Goal: Task Accomplishment & Management: Manage account settings

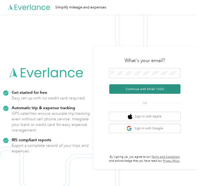
click at [132, 91] on button "Continue with Email / SSO" at bounding box center [144, 89] width 71 height 10
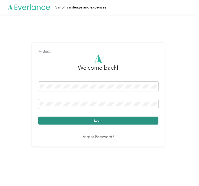
click at [103, 121] on button "Login" at bounding box center [98, 121] width 120 height 8
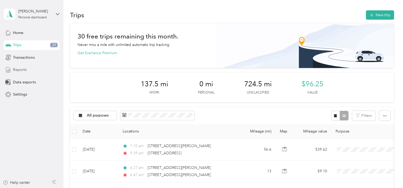
click at [20, 70] on span "Reports" at bounding box center [20, 70] width 14 height 6
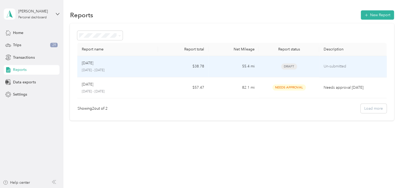
click at [199, 69] on p "Un-submitted" at bounding box center [352, 66] width 59 height 6
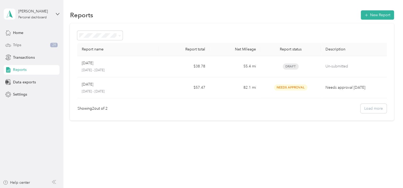
click at [19, 46] on span "Trips" at bounding box center [17, 45] width 8 height 6
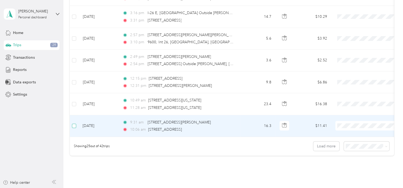
scroll to position [547, 0]
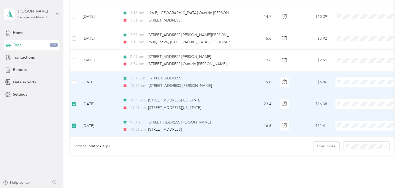
click at [77, 83] on td at bounding box center [74, 82] width 8 height 22
click at [199, 150] on button "Load more" at bounding box center [326, 146] width 26 height 9
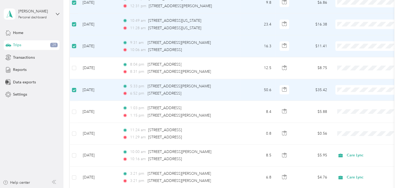
scroll to position [627, 0]
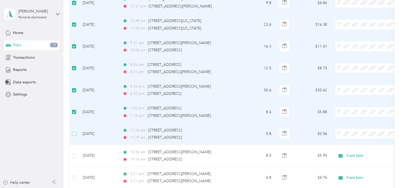
click at [75, 134] on label at bounding box center [74, 134] width 4 height 6
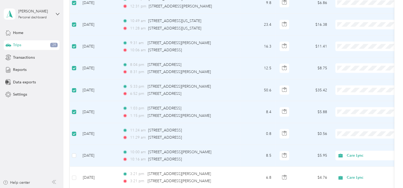
click at [76, 157] on td at bounding box center [74, 156] width 8 height 22
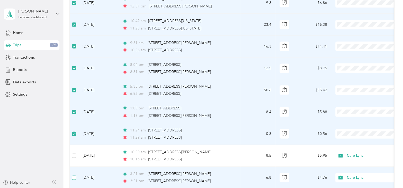
click at [74, 178] on label at bounding box center [74, 178] width 4 height 6
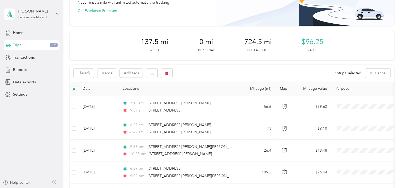
scroll to position [0, 0]
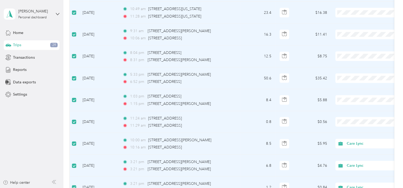
scroll to position [648, 0]
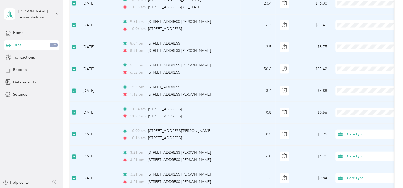
click at [199, 122] on li "Care Lync" at bounding box center [369, 117] width 66 height 9
click at [199, 100] on li "Care Lync" at bounding box center [369, 97] width 66 height 9
click at [199, 71] on span at bounding box center [368, 69] width 66 height 10
click at [199, 77] on span "Care Lync" at bounding box center [373, 75] width 49 height 6
click at [199, 54] on span "Care Lync" at bounding box center [373, 56] width 49 height 6
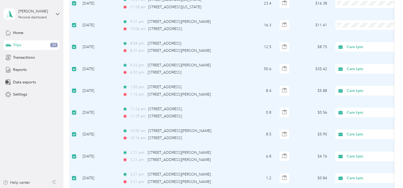
click at [199, 33] on span "Care Lync" at bounding box center [373, 31] width 49 height 6
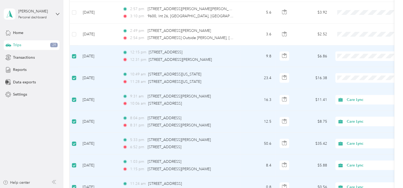
scroll to position [573, 0]
click at [199, 86] on span "Care Lync" at bounding box center [373, 87] width 49 height 6
click at [199, 66] on li "Care Lync" at bounding box center [369, 61] width 66 height 9
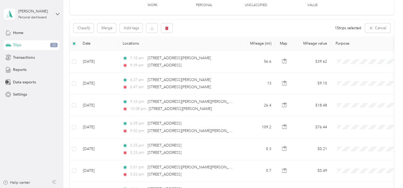
scroll to position [93, 0]
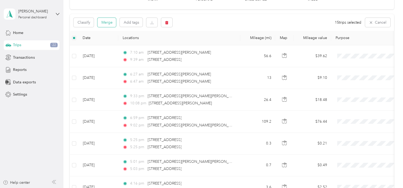
click at [108, 21] on button "Merge" at bounding box center [106, 22] width 19 height 9
click at [112, 22] on icon at bounding box center [112, 23] width 2 height 2
click at [100, 51] on li "Care Lync" at bounding box center [95, 48] width 42 height 9
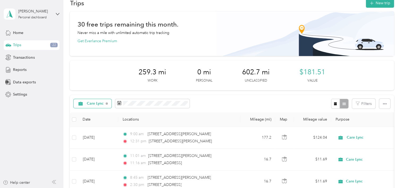
scroll to position [11, 0]
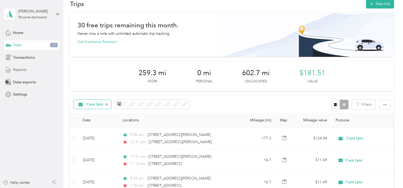
click at [20, 70] on span "Reports" at bounding box center [20, 70] width 14 height 6
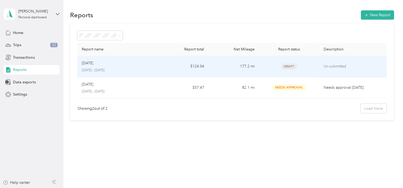
click at [146, 67] on div "Aug 2025 August 1 - 31, 2025" at bounding box center [118, 66] width 72 height 12
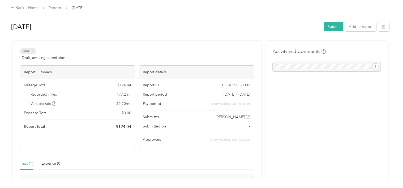
click at [28, 162] on div "Trips (1)" at bounding box center [26, 164] width 13 height 6
click at [25, 164] on div "Trips (1)" at bounding box center [26, 164] width 13 height 6
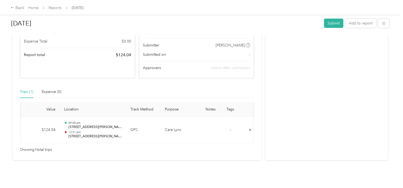
scroll to position [0, 77]
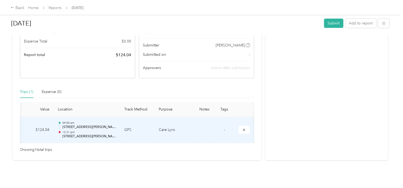
click at [164, 122] on td "Care Lync" at bounding box center [175, 130] width 40 height 27
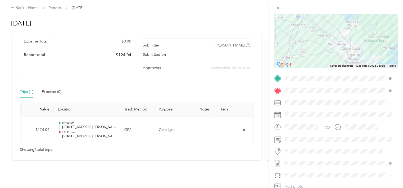
scroll to position [53, 0]
click at [199, 178] on span "[DATE]" at bounding box center [291, 180] width 12 height 6
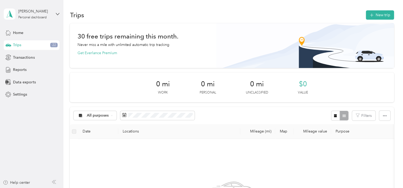
click at [32, 46] on div "Trips 22" at bounding box center [32, 45] width 56 height 10
click at [24, 69] on span "Reports" at bounding box center [20, 70] width 14 height 6
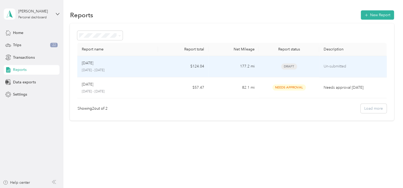
click at [91, 71] on p "August 1 - 31, 2025" at bounding box center [118, 70] width 72 height 5
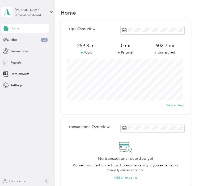
click at [14, 62] on span "Reports" at bounding box center [15, 62] width 11 height 5
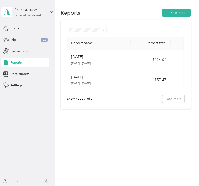
click at [104, 29] on icon at bounding box center [103, 30] width 2 height 2
click at [123, 11] on div "Reports New Report" at bounding box center [126, 13] width 130 height 10
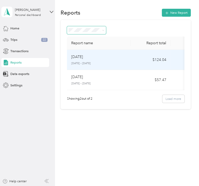
click at [96, 63] on p "[DATE] - [DATE]" at bounding box center [98, 64] width 55 height 4
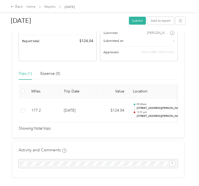
scroll to position [15, 0]
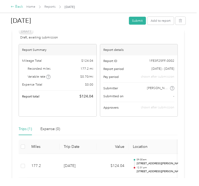
click at [15, 7] on div "Back" at bounding box center [17, 7] width 12 height 6
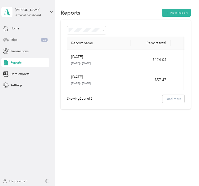
click at [18, 40] on div "Trips 22" at bounding box center [25, 39] width 48 height 9
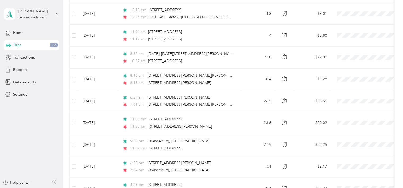
scroll to position [25, 0]
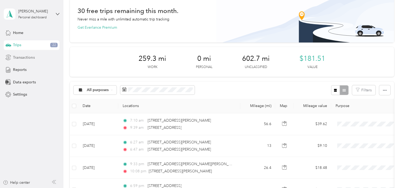
click at [23, 58] on span "Transactions" at bounding box center [24, 58] width 22 height 6
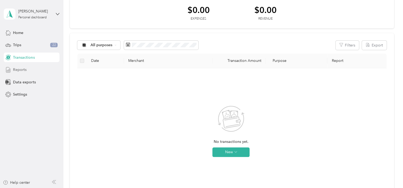
click at [19, 71] on span "Reports" at bounding box center [20, 70] width 14 height 6
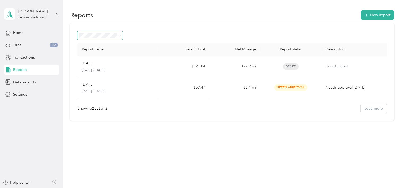
click at [120, 35] on icon at bounding box center [119, 36] width 2 height 2
click at [199, 14] on div "Reports New Report" at bounding box center [232, 14] width 324 height 11
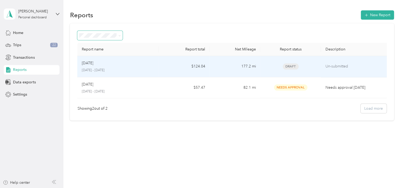
click at [199, 65] on p "Un-submitted" at bounding box center [354, 66] width 59 height 6
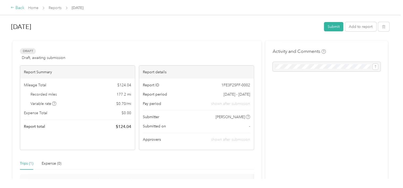
click at [19, 6] on div "Back" at bounding box center [18, 8] width 14 height 6
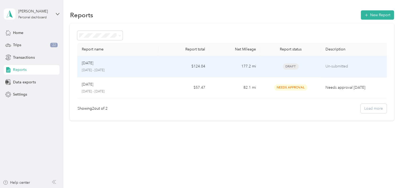
click at [86, 68] on p "[DATE] - [DATE]" at bounding box center [118, 70] width 73 height 5
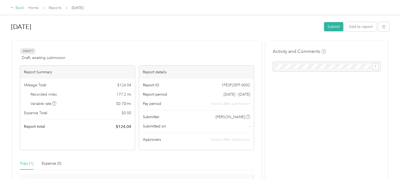
click at [17, 7] on div "Back" at bounding box center [18, 8] width 14 height 6
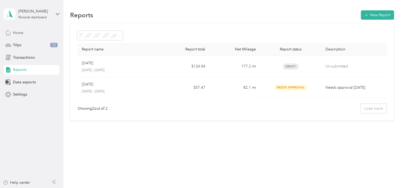
click at [21, 34] on span "Home" at bounding box center [18, 33] width 10 height 6
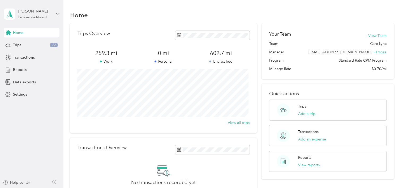
click at [97, 173] on div "No transactions recorded yet Connect your bank or credit card to automatically …" at bounding box center [163, 183] width 172 height 38
click at [21, 67] on span "Reports" at bounding box center [20, 70] width 14 height 6
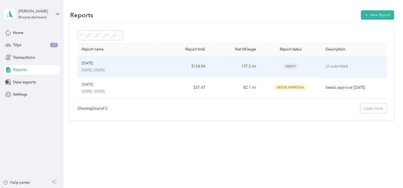
click at [199, 70] on td "Un-submitted" at bounding box center [355, 66] width 68 height 21
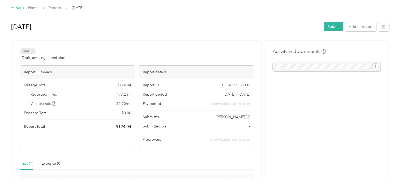
click at [17, 7] on div "Back" at bounding box center [18, 8] width 14 height 6
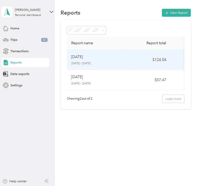
click at [80, 59] on p "[DATE]" at bounding box center [77, 57] width 12 height 6
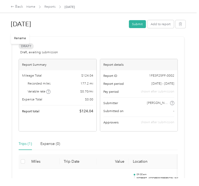
drag, startPoint x: 184, startPoint y: 0, endPoint x: 81, endPoint y: 27, distance: 106.3
click at [81, 27] on h1 "[DATE]" at bounding box center [68, 24] width 115 height 13
click at [139, 24] on button "Submit" at bounding box center [137, 24] width 17 height 8
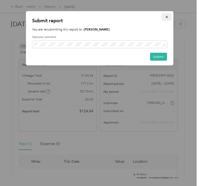
click at [166, 16] on icon "button" at bounding box center [166, 17] width 2 height 2
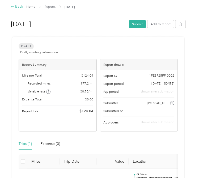
click at [18, 7] on div "Back" at bounding box center [17, 7] width 12 height 6
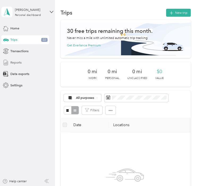
click at [18, 62] on span "Reports" at bounding box center [15, 62] width 11 height 5
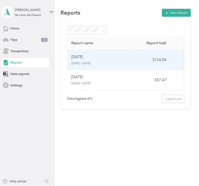
click at [131, 62] on td "$124.04" at bounding box center [151, 60] width 40 height 20
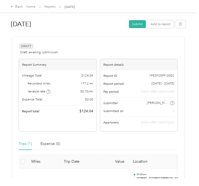
scroll to position [93, 0]
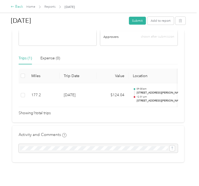
click at [18, 8] on div "Back" at bounding box center [17, 7] width 12 height 6
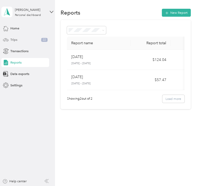
click at [44, 39] on span "22" at bounding box center [44, 40] width 6 height 4
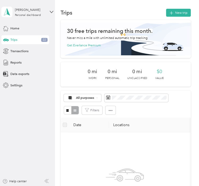
scroll to position [146, 0]
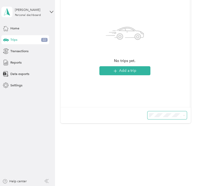
click at [184, 116] on span at bounding box center [166, 116] width 39 height 8
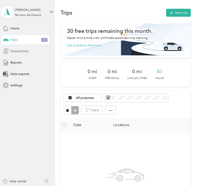
click at [11, 50] on span "Transactions" at bounding box center [19, 51] width 18 height 5
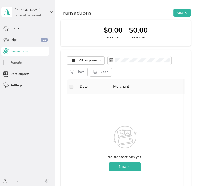
click at [15, 63] on span "Reports" at bounding box center [15, 62] width 11 height 5
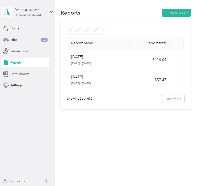
click at [17, 75] on span "Data exports" at bounding box center [19, 74] width 19 height 5
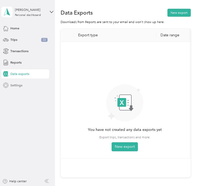
click at [20, 87] on span "Settings" at bounding box center [16, 85] width 12 height 5
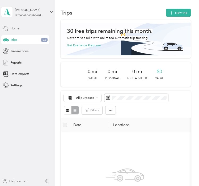
click at [12, 28] on span "Home" at bounding box center [14, 28] width 9 height 5
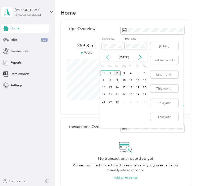
click at [105, 58] on icon at bounding box center [107, 57] width 5 height 5
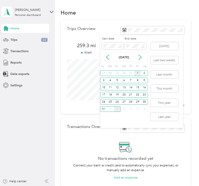
click at [137, 73] on div "1" at bounding box center [137, 74] width 7 height 6
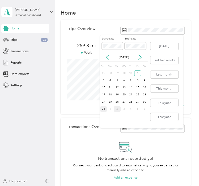
click at [103, 108] on div "31" at bounding box center [103, 109] width 7 height 6
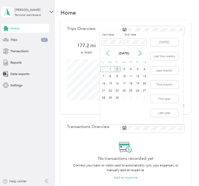
click at [108, 52] on icon at bounding box center [107, 53] width 5 height 5
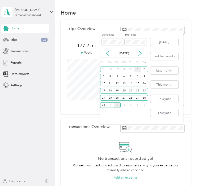
click at [137, 72] on div "1" at bounding box center [137, 70] width 7 height 6
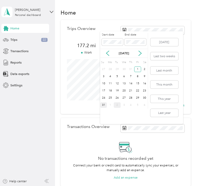
click at [104, 105] on div "31" at bounding box center [103, 105] width 7 height 6
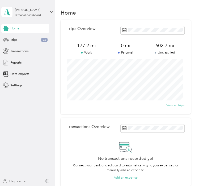
click at [173, 106] on button "View all trips" at bounding box center [175, 105] width 18 height 5
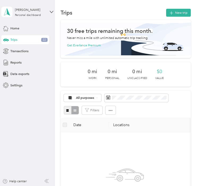
click at [66, 110] on icon "button" at bounding box center [67, 110] width 3 height 3
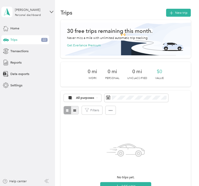
click at [74, 109] on icon "button" at bounding box center [74, 110] width 3 height 3
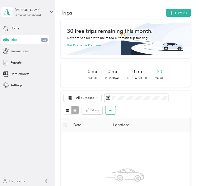
click at [110, 111] on icon "button" at bounding box center [111, 110] width 4 height 1
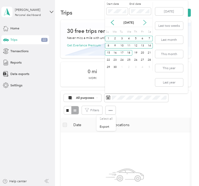
click at [145, 24] on icon at bounding box center [144, 22] width 5 height 5
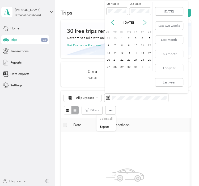
click at [145, 24] on icon at bounding box center [144, 22] width 5 height 5
click at [141, 38] on div "1" at bounding box center [142, 39] width 7 height 6
click at [106, 72] on div "31" at bounding box center [108, 75] width 7 height 6
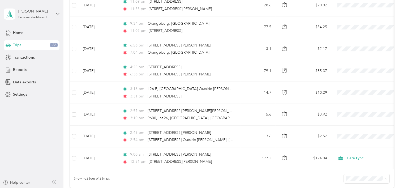
scroll to position [547, 0]
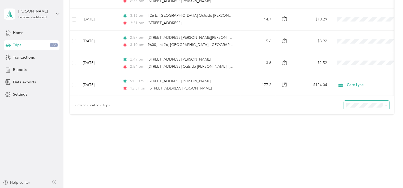
click at [199, 105] on icon at bounding box center [386, 105] width 2 height 2
click at [199, 133] on div "100 per load" at bounding box center [365, 133] width 38 height 6
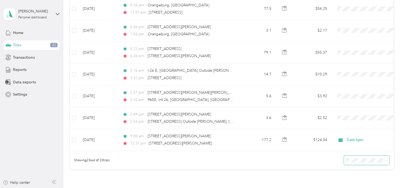
scroll to position [490, 0]
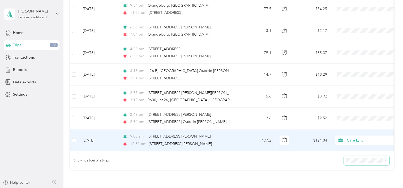
click at [199, 139] on span "Care Lync" at bounding box center [371, 140] width 49 height 6
click at [199, 143] on td "177.2" at bounding box center [257, 140] width 35 height 22
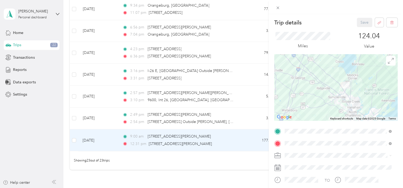
click at [145, 139] on div "Trip details Save This trip cannot be edited because it is either under review,…" at bounding box center [201, 94] width 403 height 188
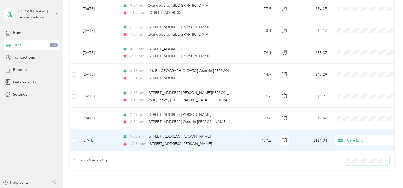
click at [158, 139] on div "9:00 am [STREET_ADDRESS][PERSON_NAME] 12:31 pm [STREET_ADDRESS][PERSON_NAME]" at bounding box center [178, 140] width 112 height 13
click at [158, 186] on div "Select all Export Trip details Save This trip cannot be edited because it is ei…" at bounding box center [200, 188] width 400 height 0
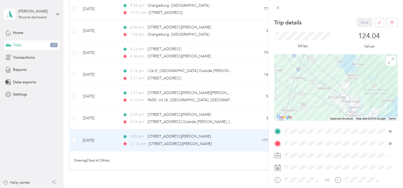
click at [199, 6] on div at bounding box center [336, 7] width 134 height 14
click at [19, 70] on div "Trip details Save This trip cannot be edited because it is either under review,…" at bounding box center [201, 94] width 403 height 188
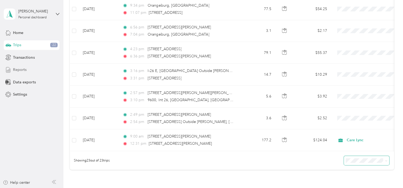
click at [20, 71] on span "Reports" at bounding box center [20, 70] width 14 height 6
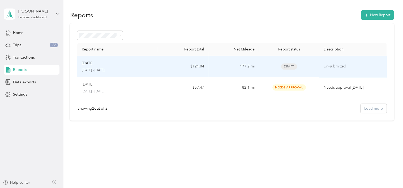
click at [89, 65] on p "[DATE]" at bounding box center [88, 63] width 12 height 6
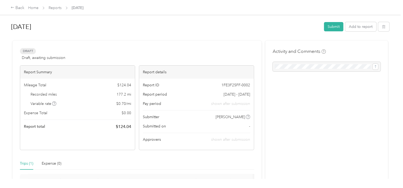
scroll to position [80, 0]
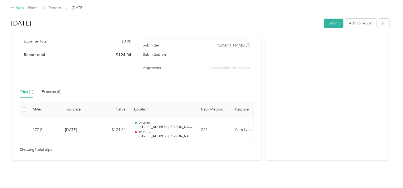
click at [19, 8] on div "Back" at bounding box center [18, 8] width 14 height 6
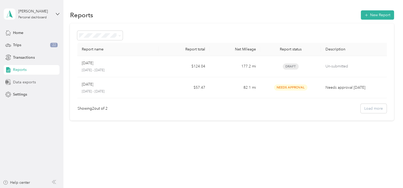
click at [17, 84] on span "Data exports" at bounding box center [24, 82] width 23 height 6
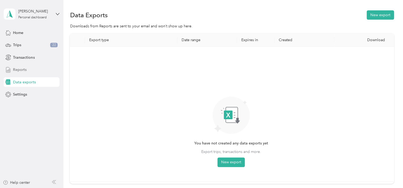
click at [17, 70] on span "Reports" at bounding box center [20, 70] width 14 height 6
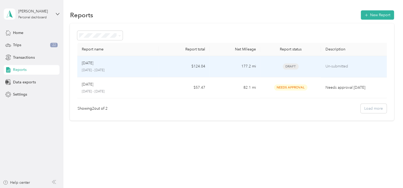
click at [84, 65] on p "[DATE]" at bounding box center [88, 63] width 12 height 6
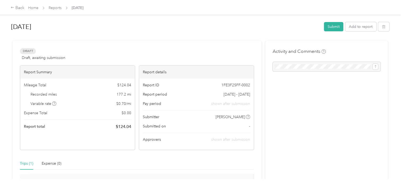
click at [199, 111] on div "Activity and Comments" at bounding box center [326, 136] width 123 height 191
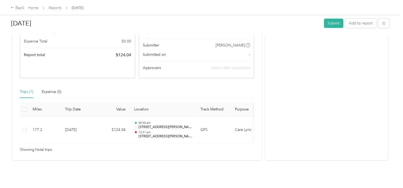
scroll to position [80, 0]
drag, startPoint x: 300, startPoint y: 72, endPoint x: 282, endPoint y: 49, distance: 29.5
click at [199, 49] on div "Activity and Comments" at bounding box center [326, 64] width 123 height 191
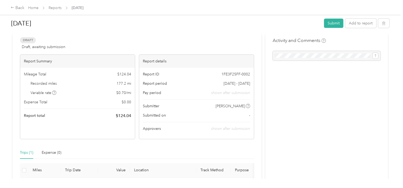
scroll to position [0, 0]
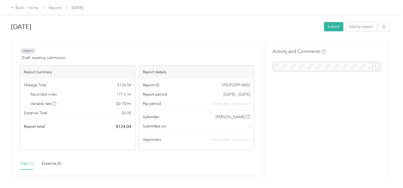
click at [6, 85] on div "[DATE] Submit Add to report Draft Draft, awaiting submission View activity & co…" at bounding box center [200, 89] width 400 height 179
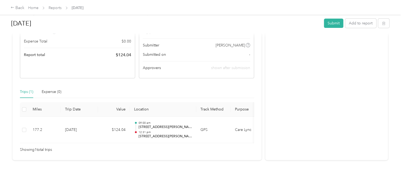
scroll to position [80, 0]
click at [21, 6] on div "Back" at bounding box center [18, 8] width 14 height 6
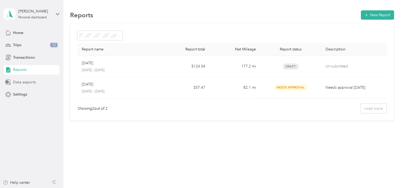
click at [16, 82] on span "Data exports" at bounding box center [24, 82] width 23 height 6
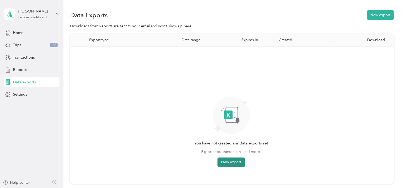
click at [199, 160] on button "New export" at bounding box center [230, 162] width 27 height 10
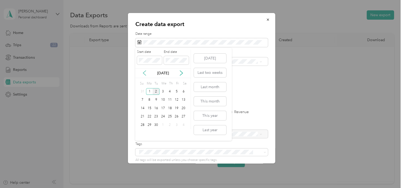
click at [142, 71] on icon at bounding box center [144, 72] width 5 height 5
click at [176, 91] on div "1" at bounding box center [176, 91] width 7 height 7
click at [142, 132] on div "31" at bounding box center [142, 133] width 7 height 7
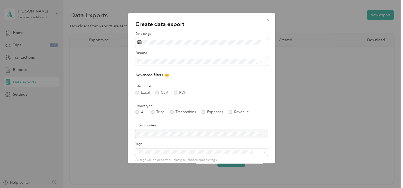
click at [138, 94] on div "Excel CSV PDF" at bounding box center [201, 93] width 132 height 4
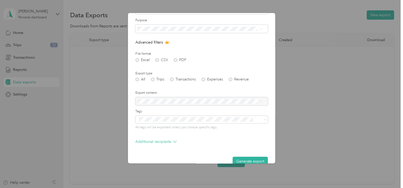
scroll to position [42, 0]
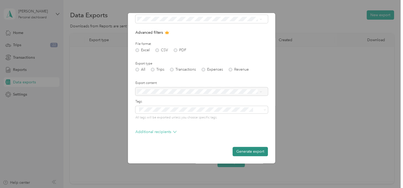
click at [199, 152] on button "Generate export" at bounding box center [250, 151] width 35 height 9
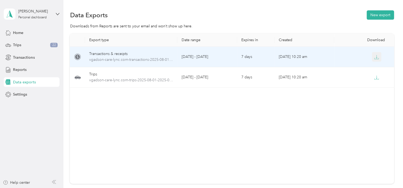
click at [199, 58] on icon "button" at bounding box center [376, 57] width 5 height 5
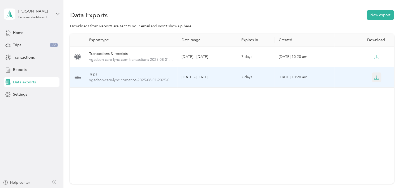
click at [199, 78] on icon "button" at bounding box center [376, 77] width 5 height 5
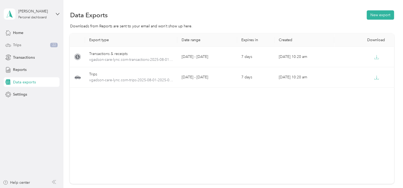
click at [17, 46] on span "Trips" at bounding box center [17, 45] width 8 height 6
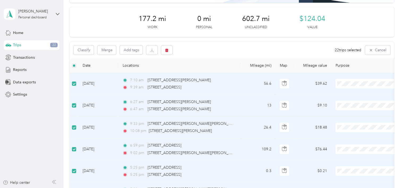
scroll to position [64, 0]
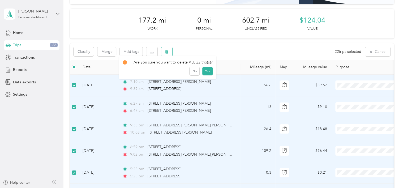
click at [169, 52] on button "button" at bounding box center [166, 51] width 11 height 9
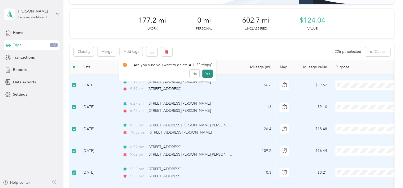
click at [199, 71] on button "Yes" at bounding box center [207, 74] width 10 height 8
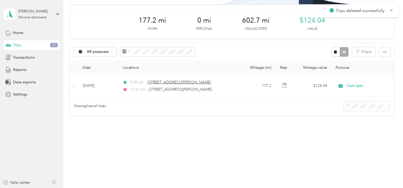
click at [193, 82] on span "[STREET_ADDRESS][PERSON_NAME]" at bounding box center [179, 82] width 63 height 5
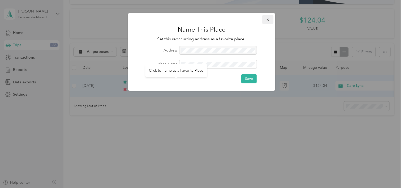
click at [199, 20] on icon "button" at bounding box center [268, 20] width 2 height 2
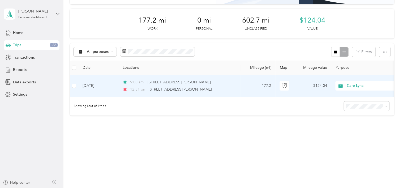
click at [199, 89] on td "177.2" at bounding box center [257, 86] width 35 height 22
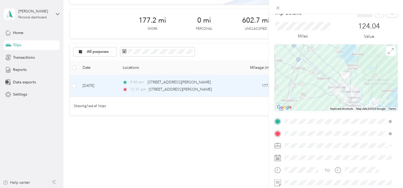
scroll to position [5, 0]
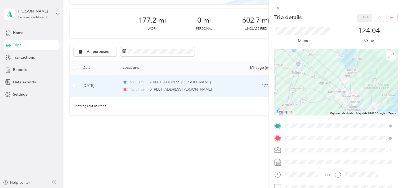
click at [199, 141] on div "Trip details Save This trip cannot be edited because it is either under review,…" at bounding box center [201, 94] width 403 height 188
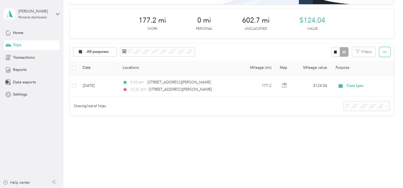
click at [199, 52] on icon "button" at bounding box center [385, 52] width 4 height 1
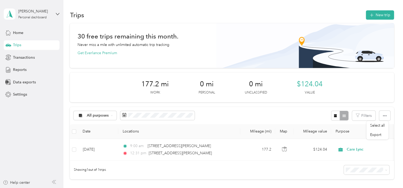
click at [199, 37] on div "30 free trips remaining this month. Never miss a mile with unlimited automatic …" at bounding box center [231, 44] width 309 height 22
